Goal: Transaction & Acquisition: Obtain resource

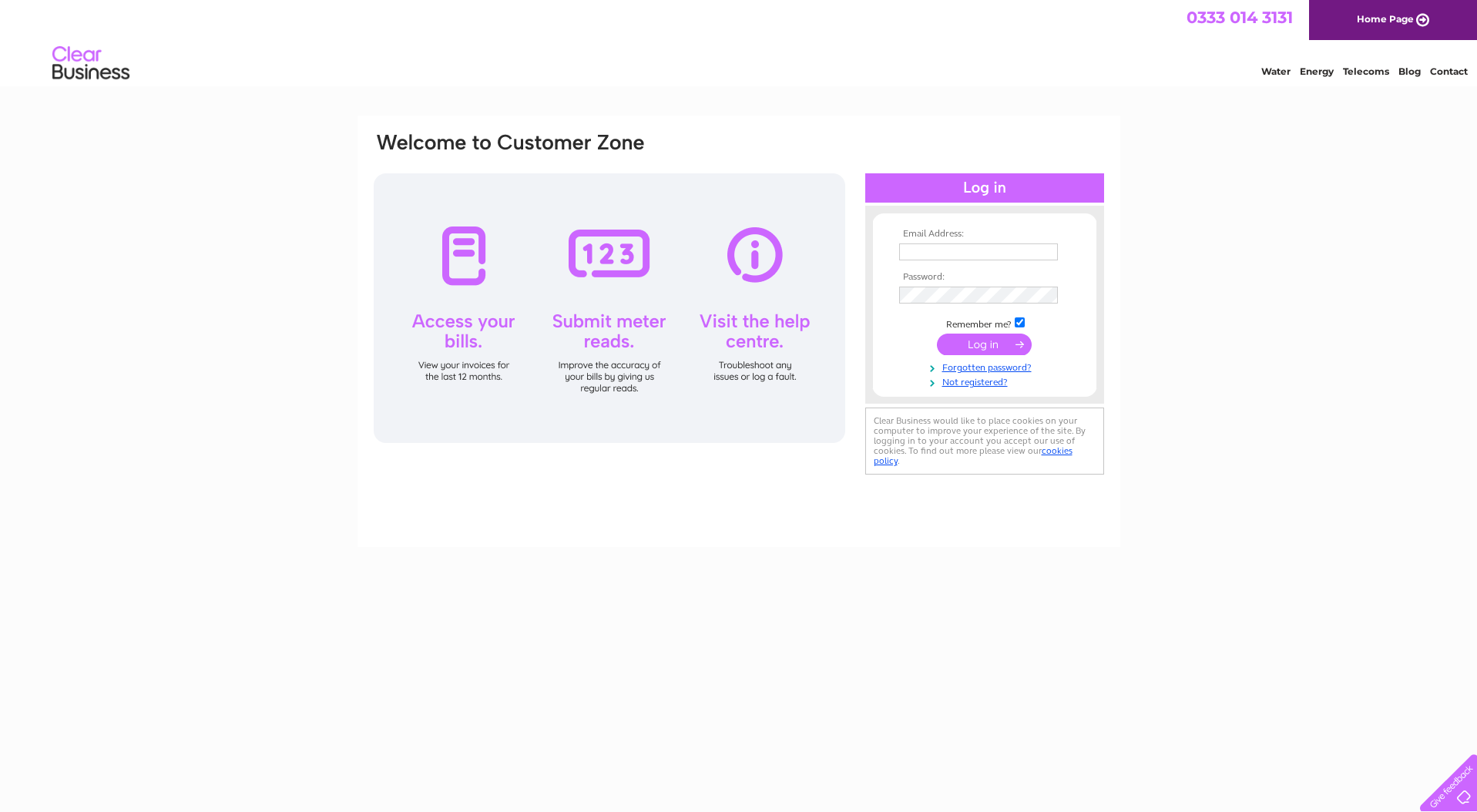
click at [985, 254] on input "text" at bounding box center [978, 251] width 159 height 17
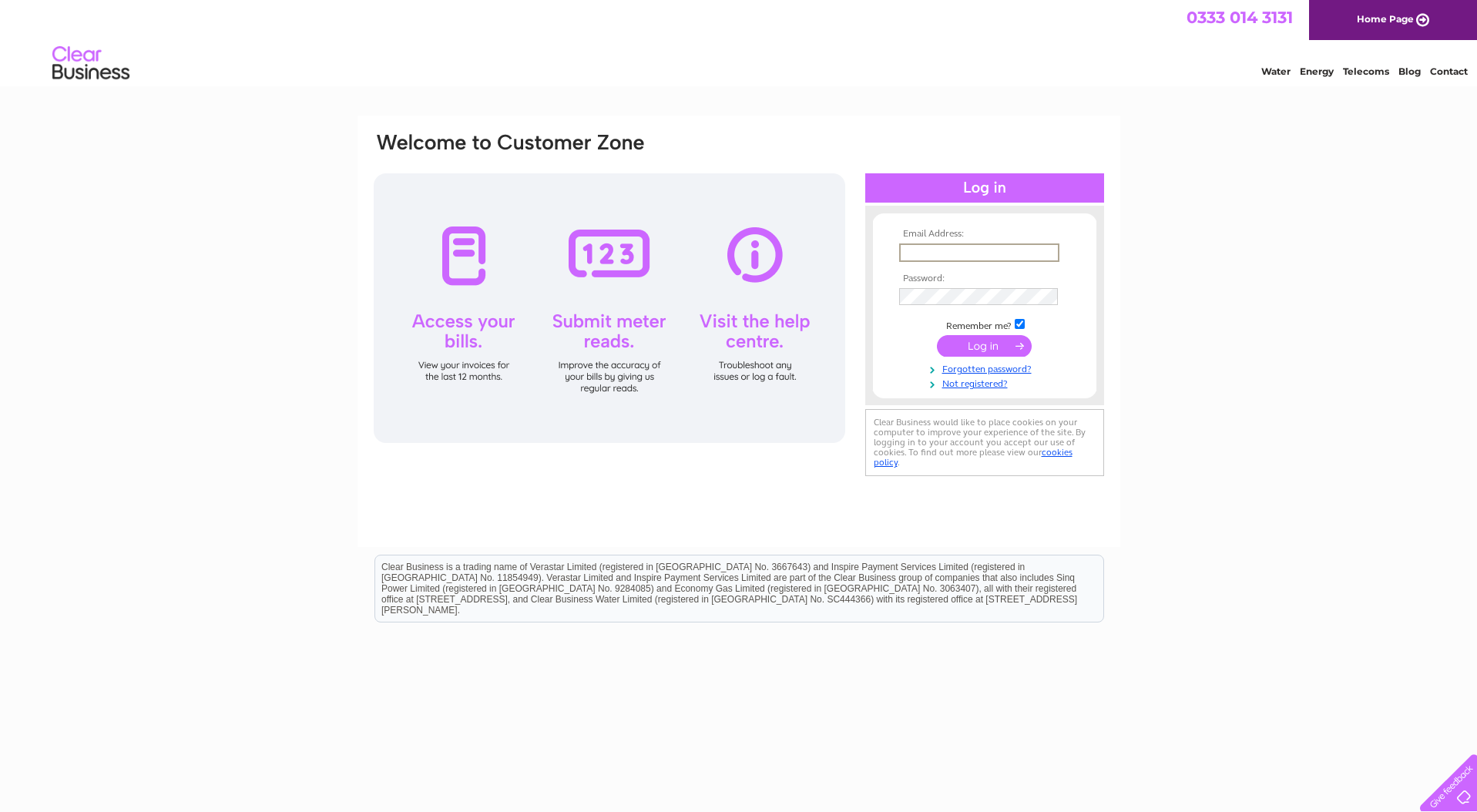
type input "info@isbisterbros.co.uk"
click at [986, 344] on input "submit" at bounding box center [984, 346] width 95 height 21
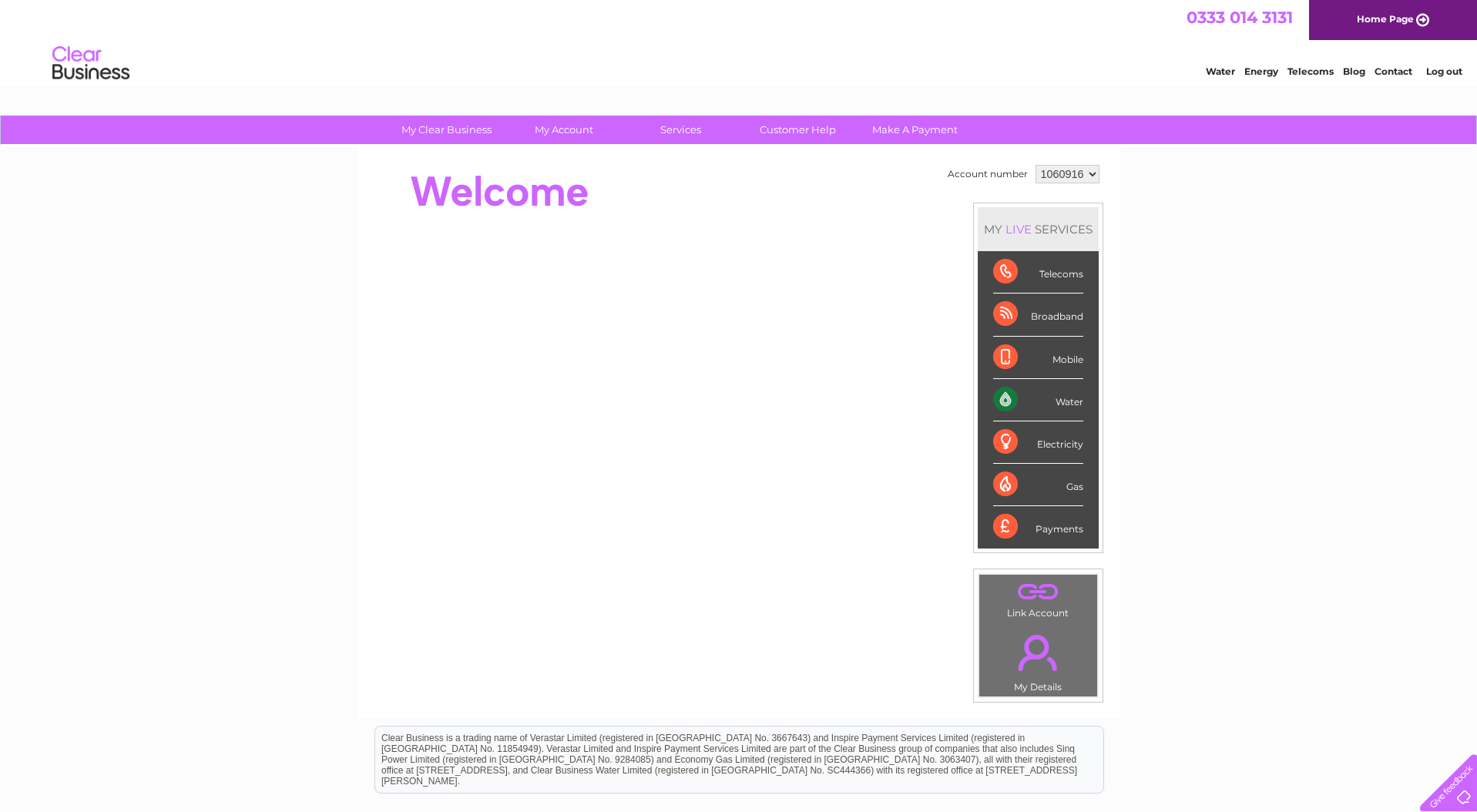
click at [1173, 442] on div "My Clear Business Login Details My Details My Preferences Link Account My Accou…" at bounding box center [738, 548] width 1477 height 866
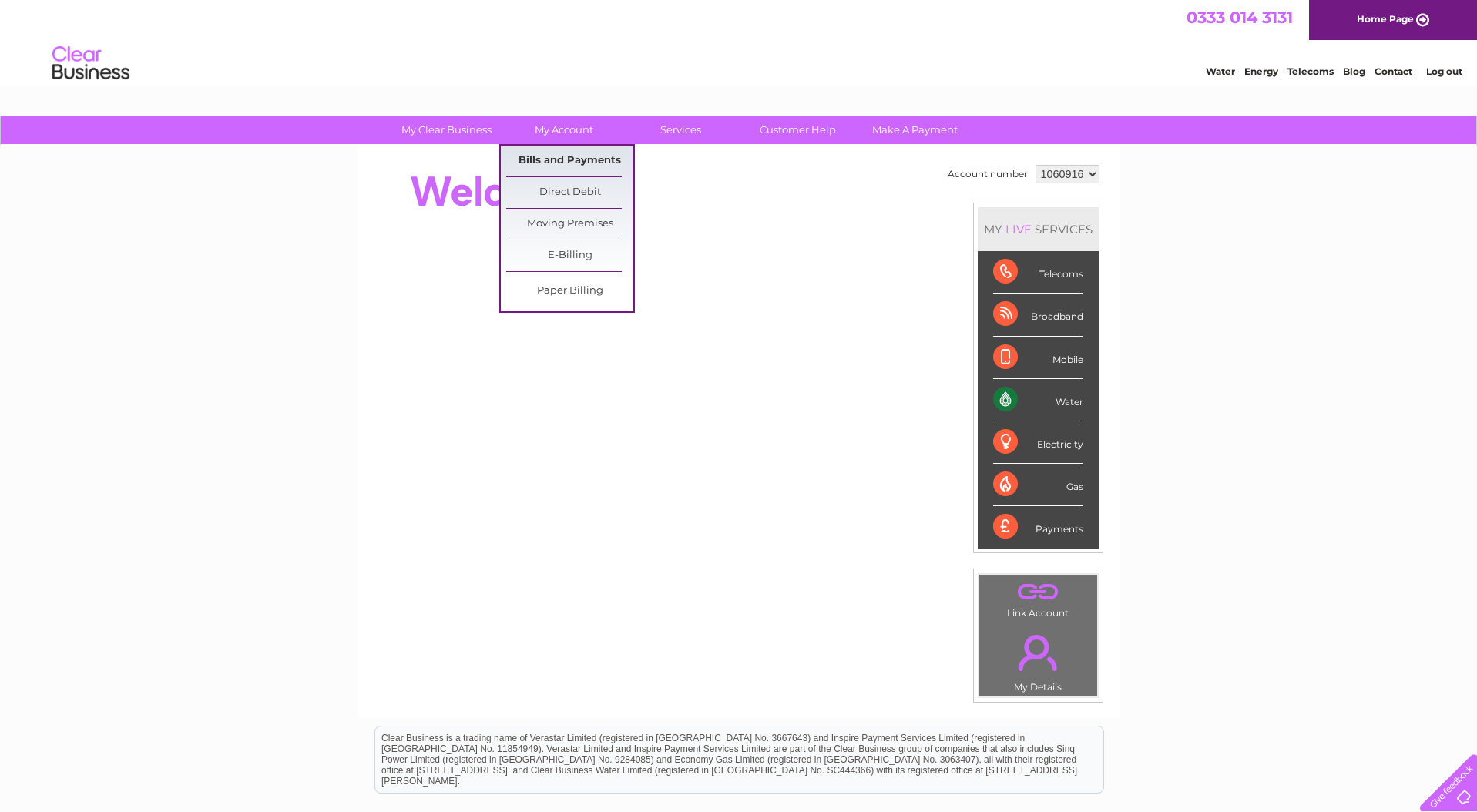
click at [574, 160] on link "Bills and Payments" at bounding box center [569, 161] width 127 height 30
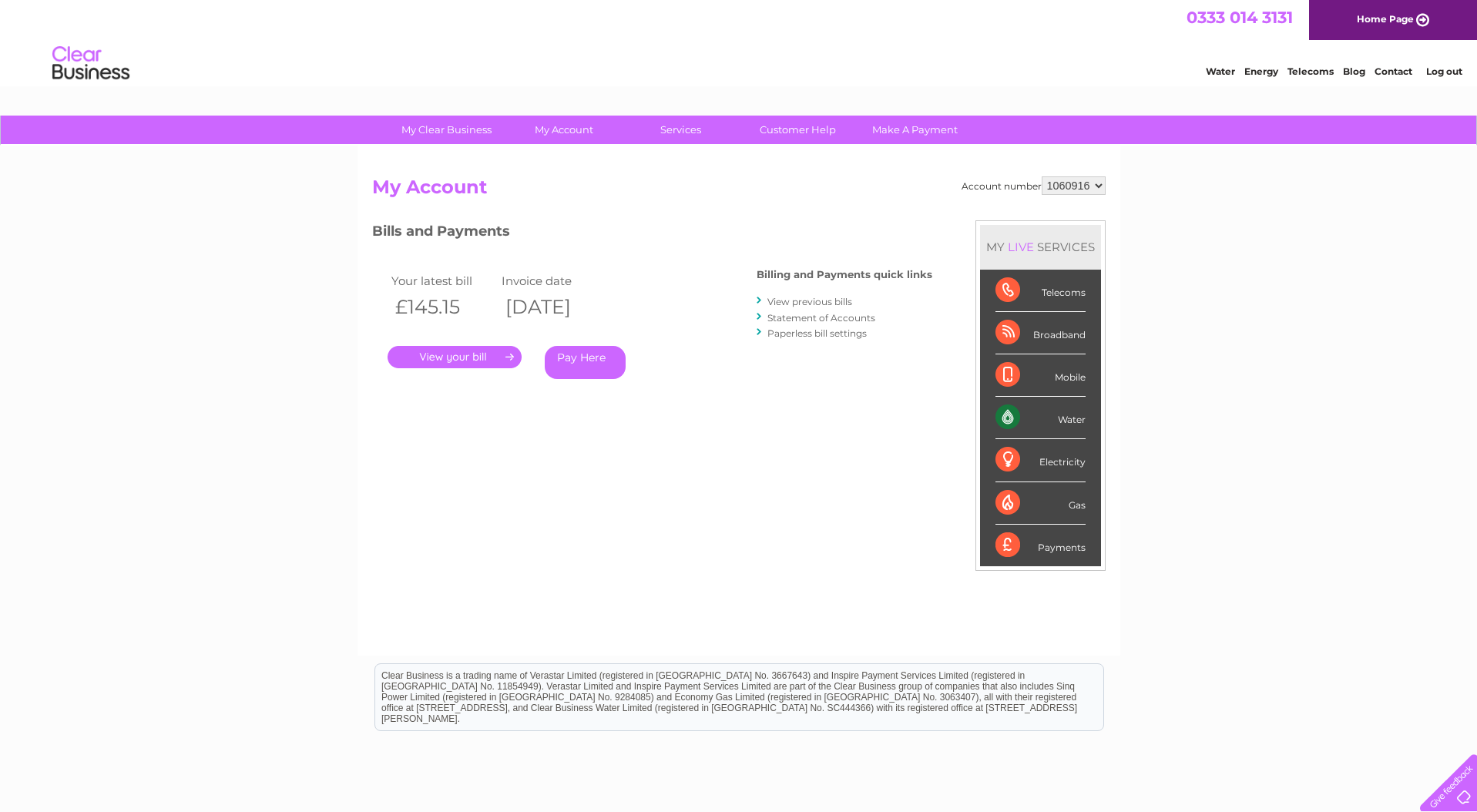
click at [487, 356] on link "." at bounding box center [455, 356] width 134 height 22
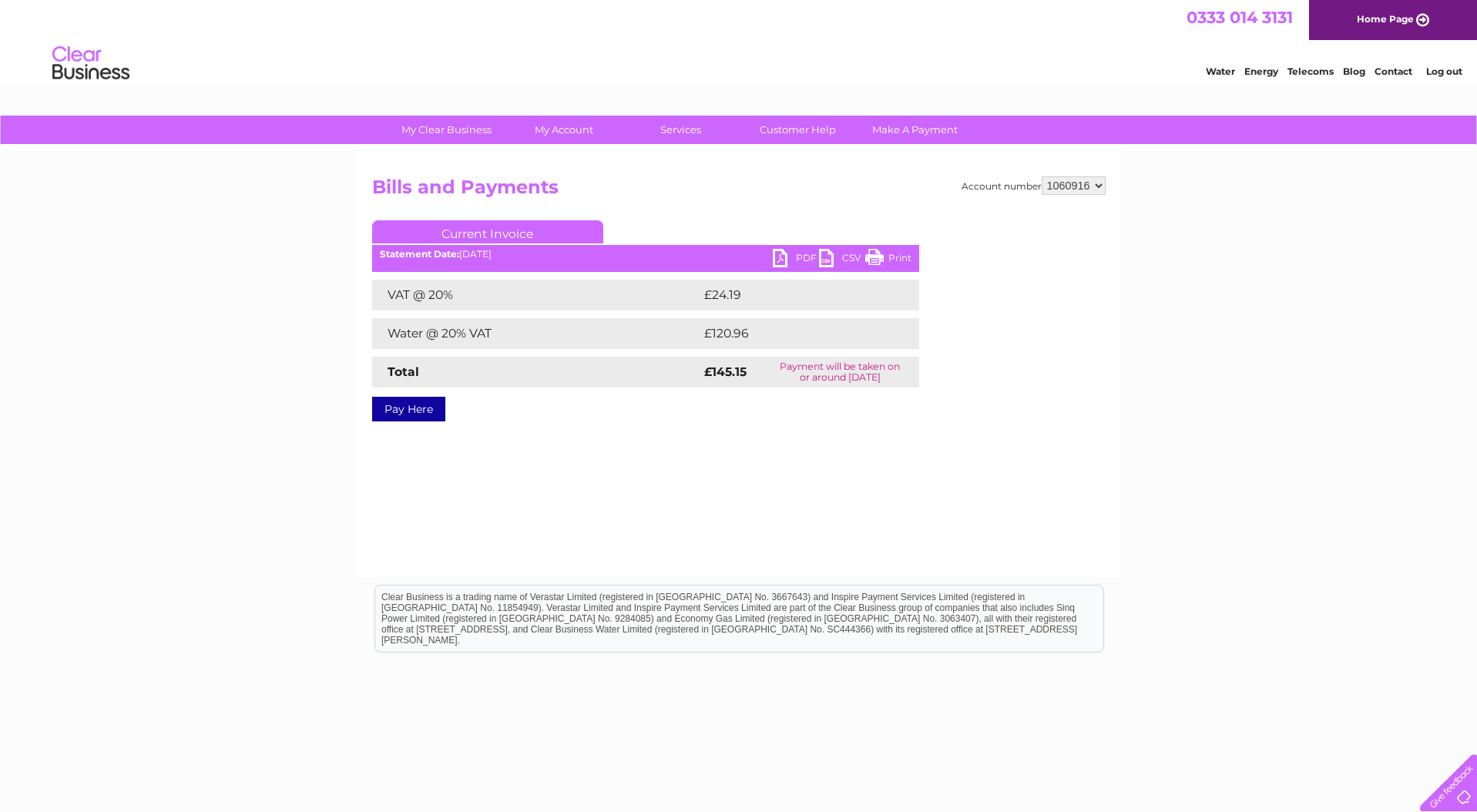
click at [796, 253] on link "PDF" at bounding box center [796, 259] width 46 height 22
